Goal: Task Accomplishment & Management: Manage account settings

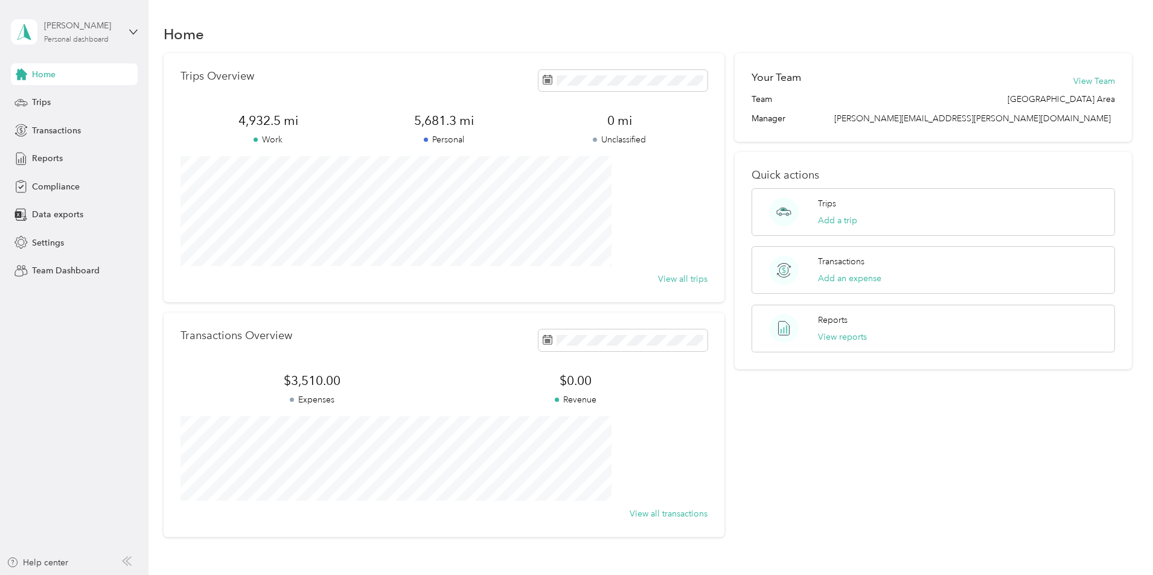
click at [55, 28] on div "[PERSON_NAME]" at bounding box center [81, 25] width 75 height 13
click at [42, 100] on div "Team dashboard" at bounding box center [206, 99] width 374 height 21
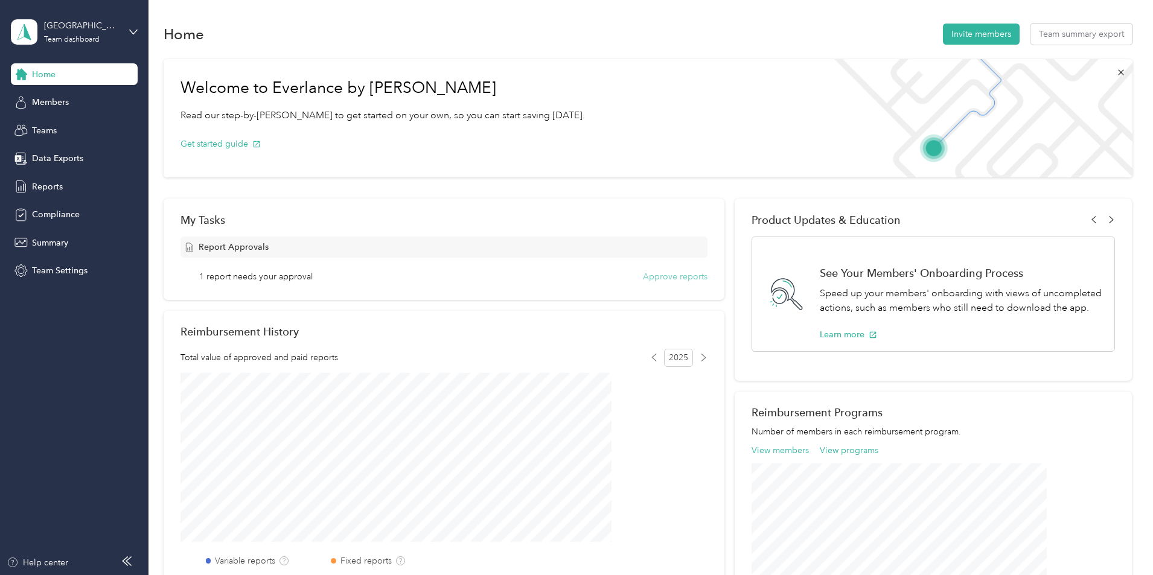
click at [660, 276] on button "Approve reports" at bounding box center [675, 276] width 65 height 13
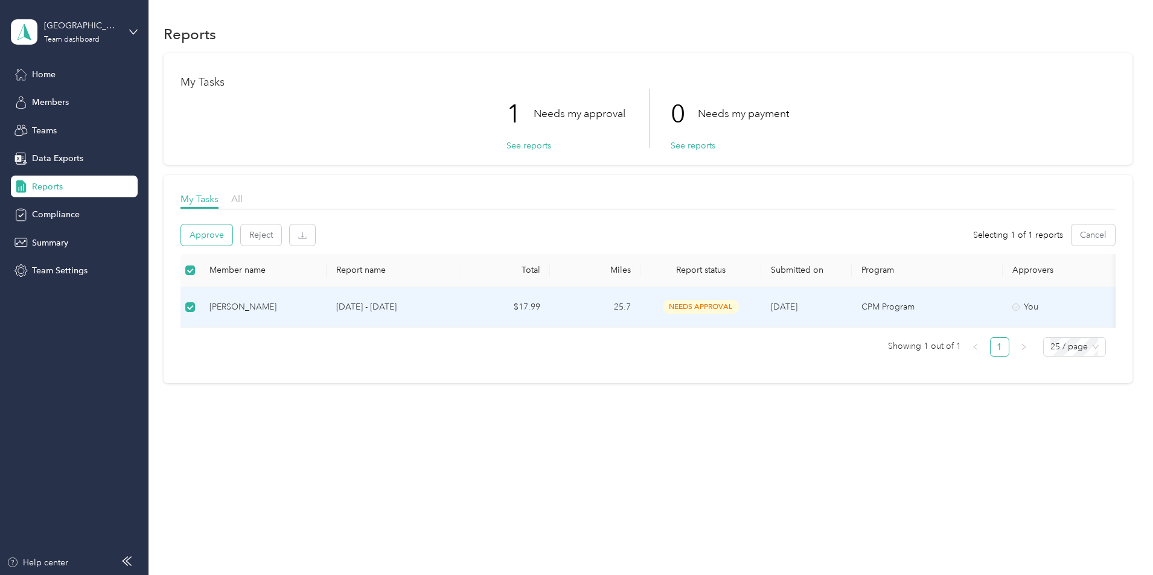
click at [232, 230] on button "Approve" at bounding box center [206, 235] width 51 height 21
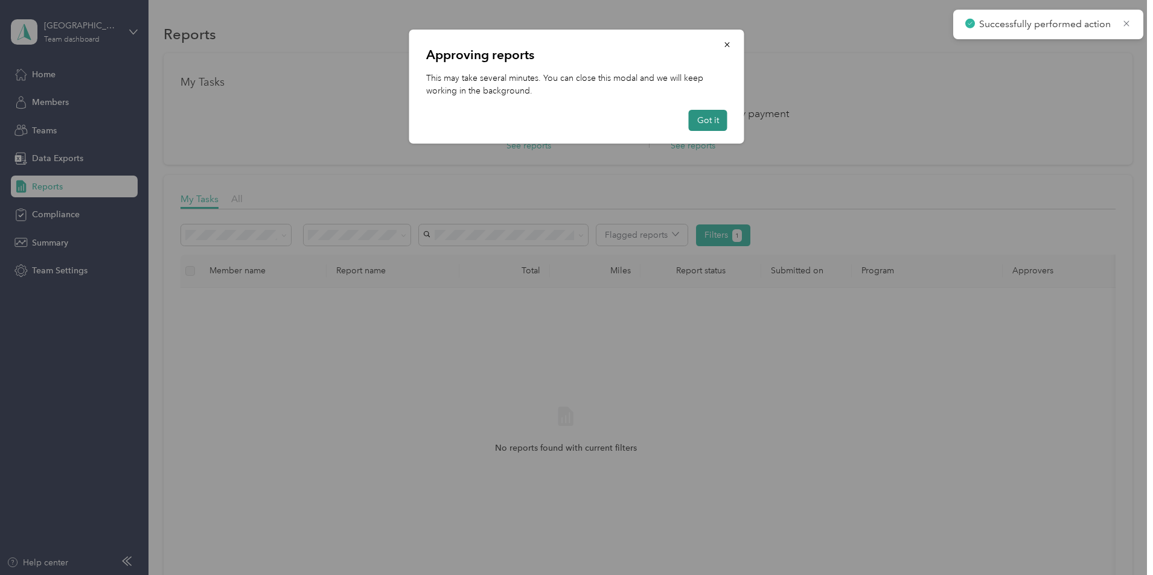
click at [700, 117] on button "Got it" at bounding box center [708, 120] width 39 height 21
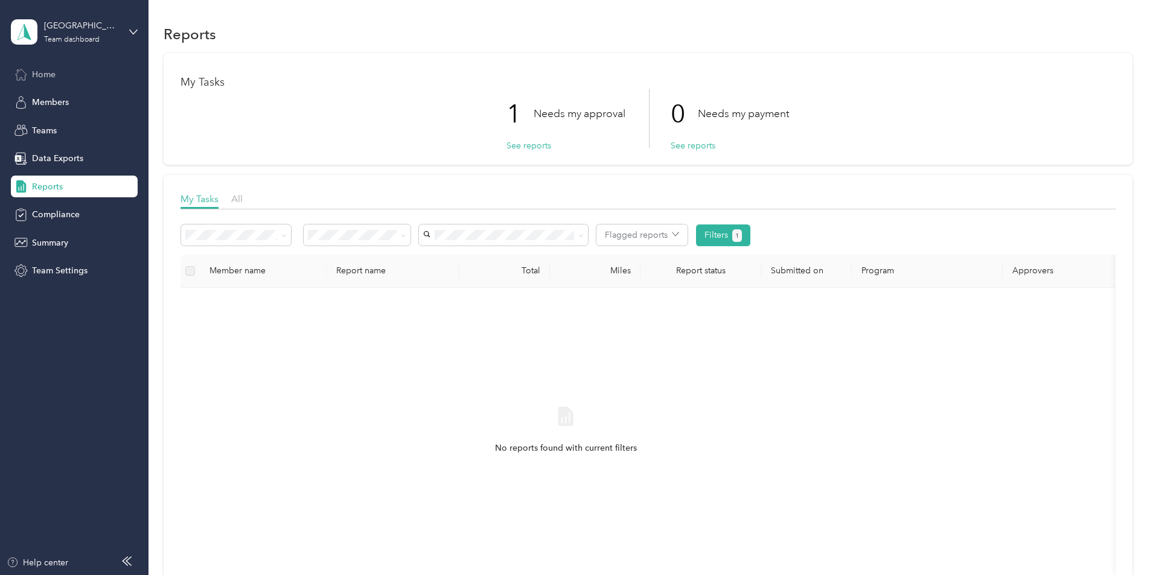
click at [17, 77] on icon at bounding box center [21, 74] width 11 height 11
